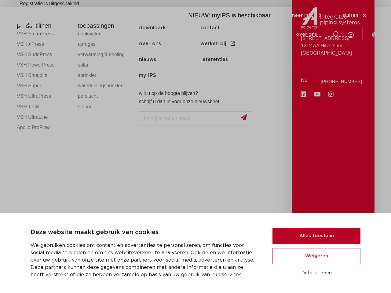
click at [317, 236] on button "Alles toestaan" at bounding box center [317, 236] width 88 height 16
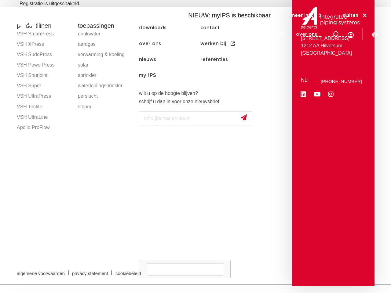
click at [317, 256] on div "[STREET_ADDRESS]: [PHONE_NUMBER] Linkedin Youtube Instagram" at bounding box center [333, 140] width 82 height 291
click at [317, 273] on div "algemene voorwaarden | privacy statement | cookiebeleid" at bounding box center [196, 273] width 364 height 22
click at [335, 34] on icon at bounding box center [335, 34] width 7 height 7
click at [355, 16] on span "sluiten" at bounding box center [351, 15] width 16 height 5
